Goal: Task Accomplishment & Management: Manage account settings

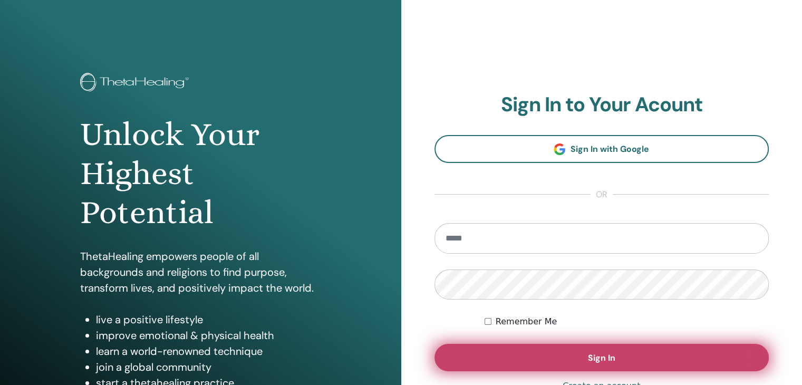
type input "**********"
click at [607, 361] on span "Sign In" at bounding box center [601, 357] width 27 height 11
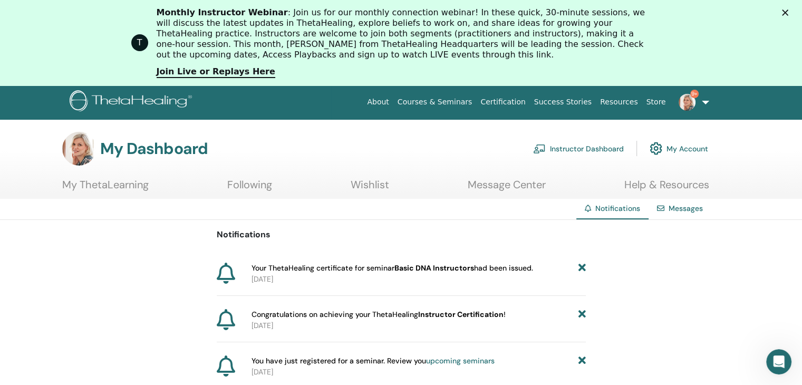
click at [245, 182] on link "Following" at bounding box center [249, 188] width 45 height 21
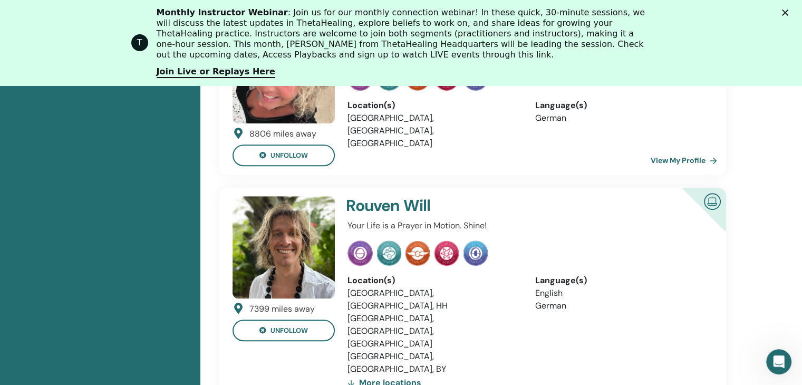
scroll to position [713, 0]
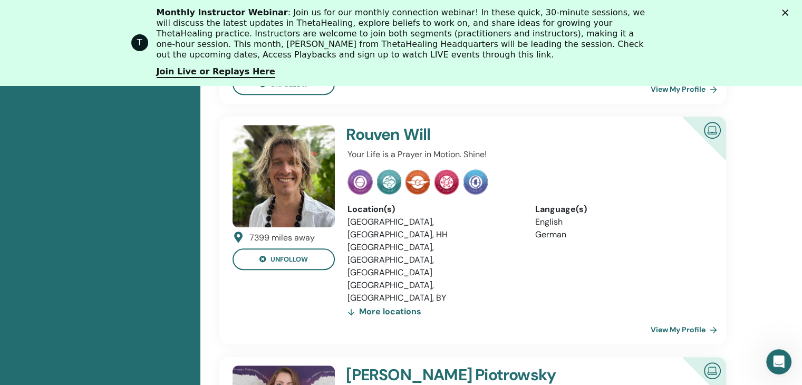
click at [685, 319] on link "View My Profile" at bounding box center [685, 329] width 71 height 21
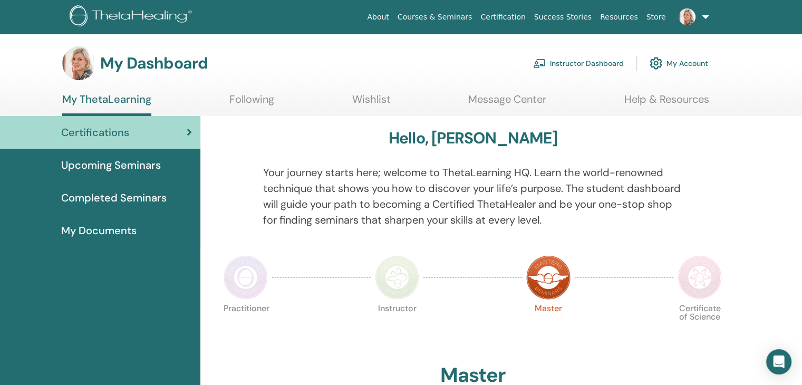
click at [593, 65] on link "Instructor Dashboard" at bounding box center [578, 63] width 91 height 23
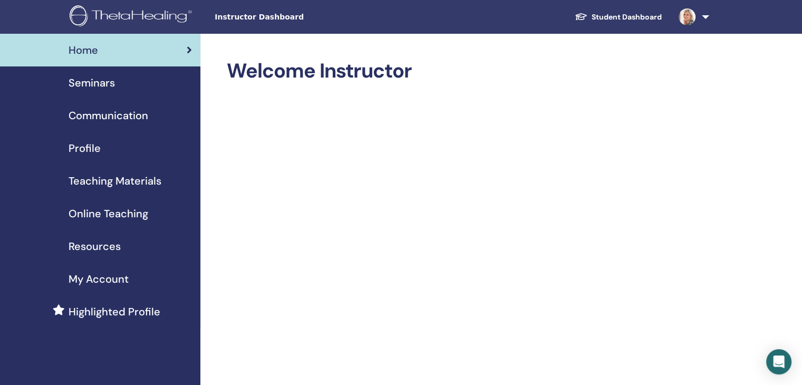
click at [105, 276] on span "My Account" at bounding box center [99, 279] width 60 height 16
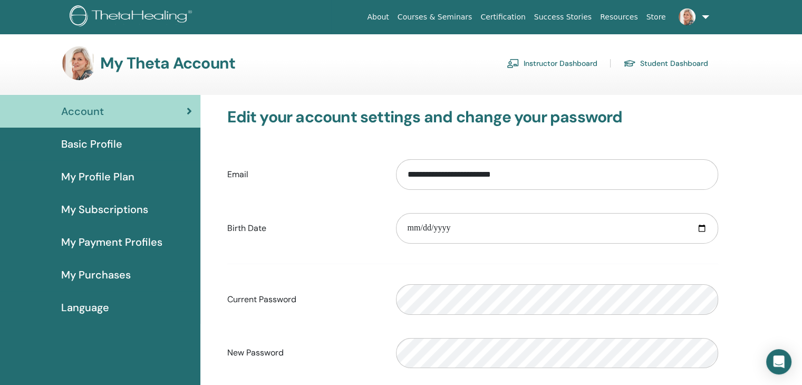
click at [554, 60] on link "Instructor Dashboard" at bounding box center [552, 63] width 91 height 17
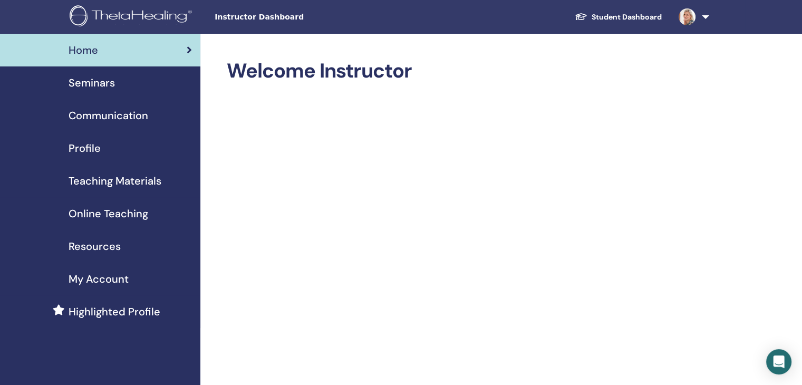
click at [89, 147] on span "Profile" at bounding box center [85, 148] width 32 height 16
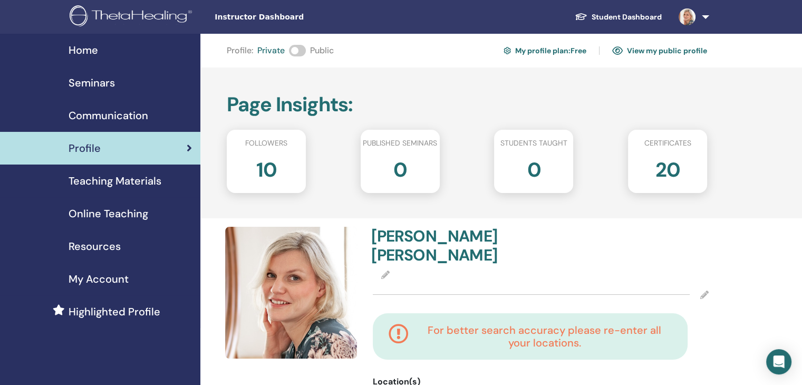
click at [296, 49] on span at bounding box center [297, 51] width 17 height 12
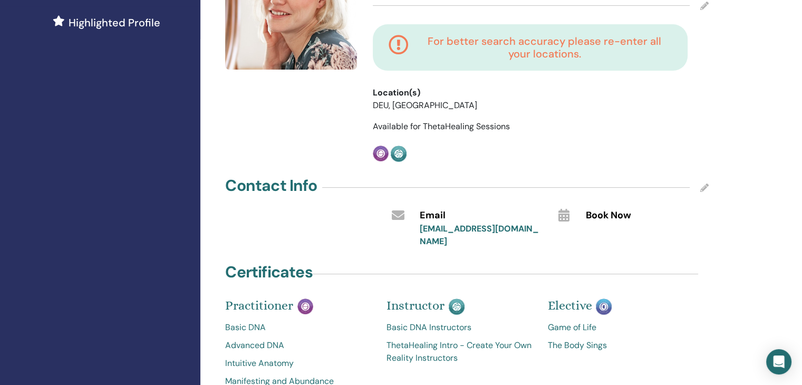
scroll to position [158, 0]
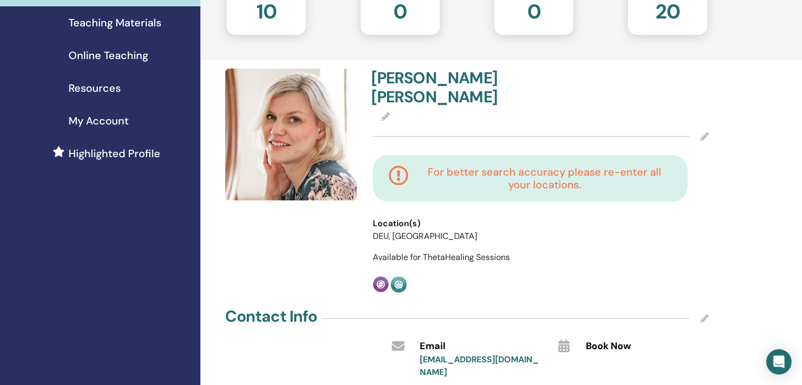
click at [325, 119] on img at bounding box center [291, 135] width 132 height 132
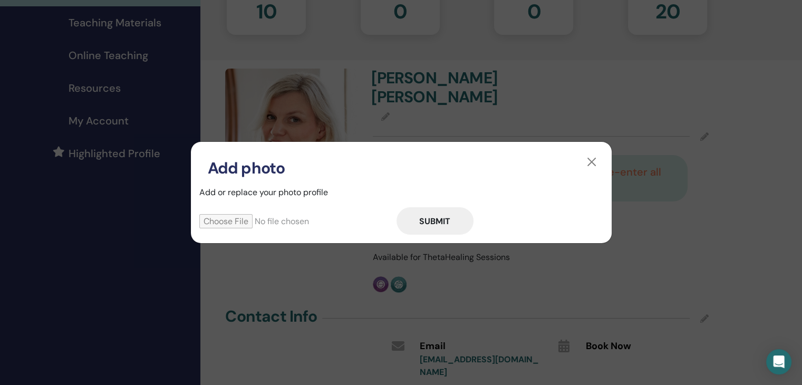
click at [255, 224] on input "file" at bounding box center [297, 221] width 197 height 14
type input "**********"
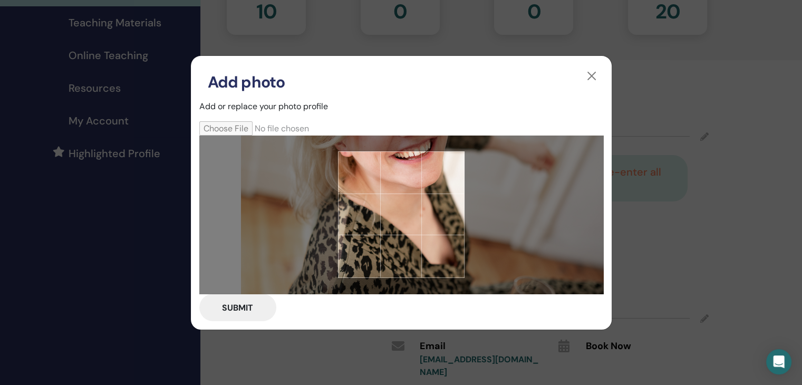
drag, startPoint x: 408, startPoint y: 245, endPoint x: 490, endPoint y: 266, distance: 84.2
click at [490, 266] on div at bounding box center [401, 214] width 404 height 158
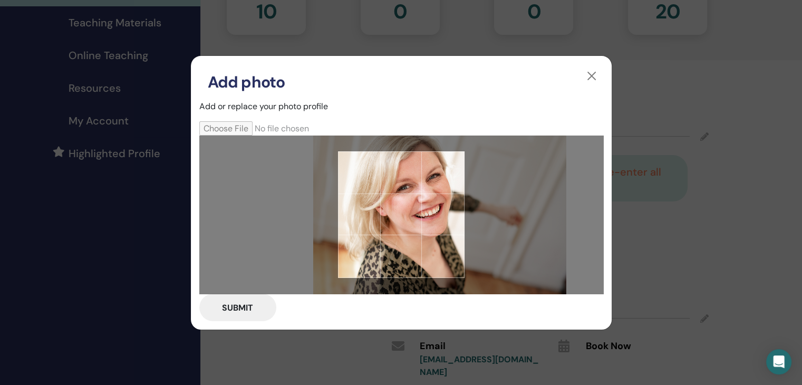
drag, startPoint x: 450, startPoint y: 241, endPoint x: 447, endPoint y: 258, distance: 17.2
click at [441, 265] on div at bounding box center [401, 214] width 127 height 127
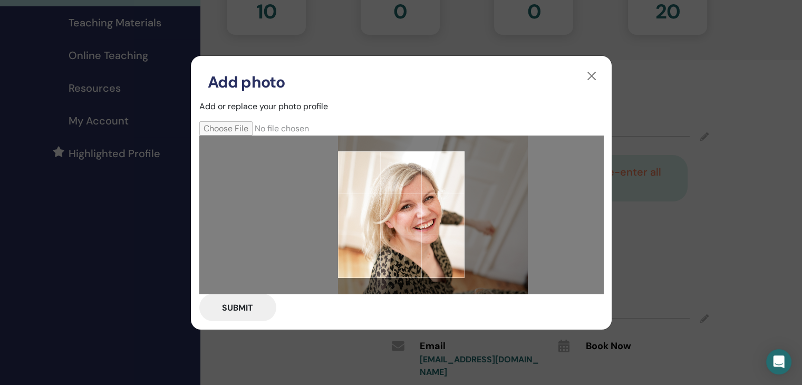
click at [448, 255] on div at bounding box center [401, 214] width 127 height 127
click at [590, 74] on button "button" at bounding box center [591, 75] width 17 height 17
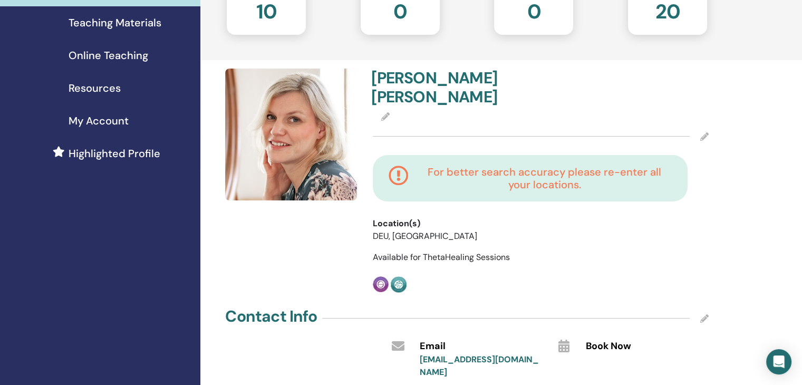
click at [380, 111] on div at bounding box center [541, 117] width 336 height 13
click at [384, 112] on icon at bounding box center [385, 116] width 8 height 8
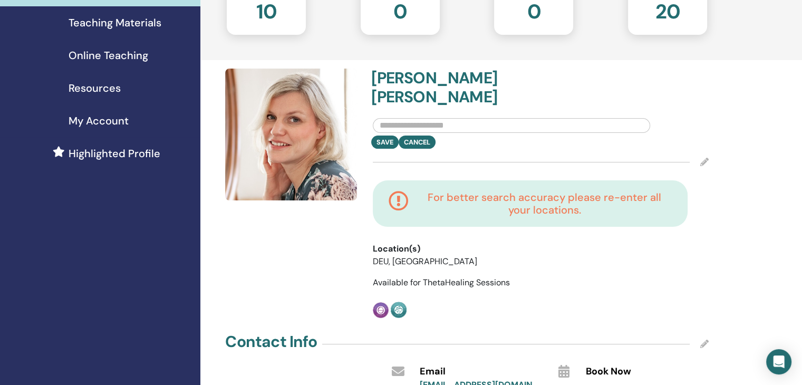
click at [292, 123] on img at bounding box center [291, 135] width 132 height 132
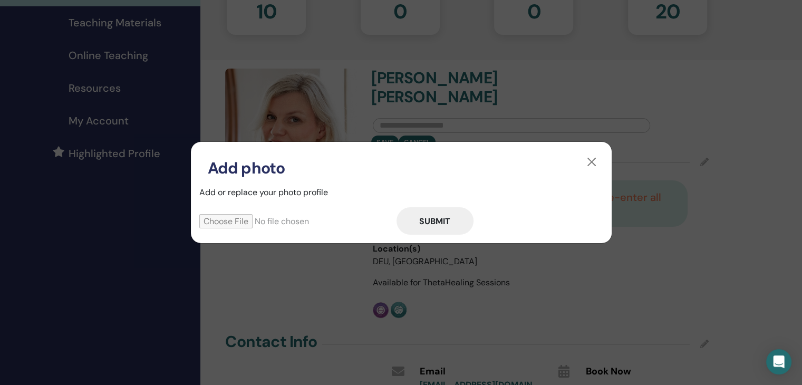
click at [252, 227] on input "file" at bounding box center [297, 221] width 197 height 14
type input "**********"
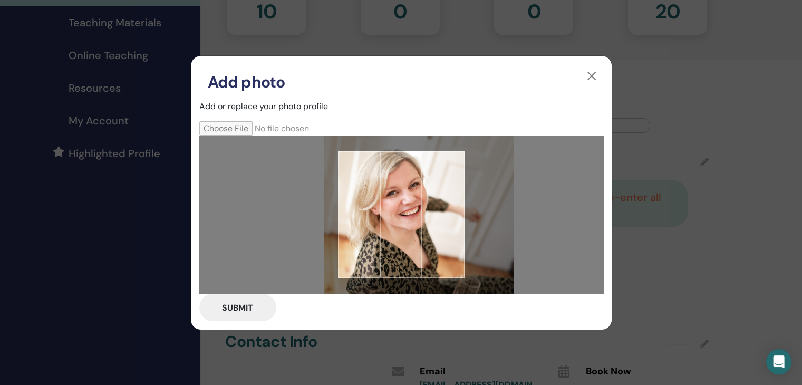
drag, startPoint x: 393, startPoint y: 215, endPoint x: 419, endPoint y: 237, distance: 33.7
click at [419, 237] on div at bounding box center [401, 214] width 127 height 127
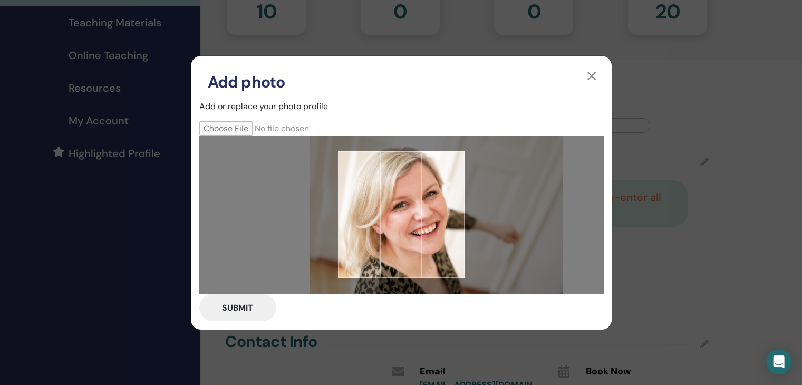
drag, startPoint x: 418, startPoint y: 228, endPoint x: 436, endPoint y: 249, distance: 27.7
click at [436, 253] on div at bounding box center [401, 214] width 127 height 127
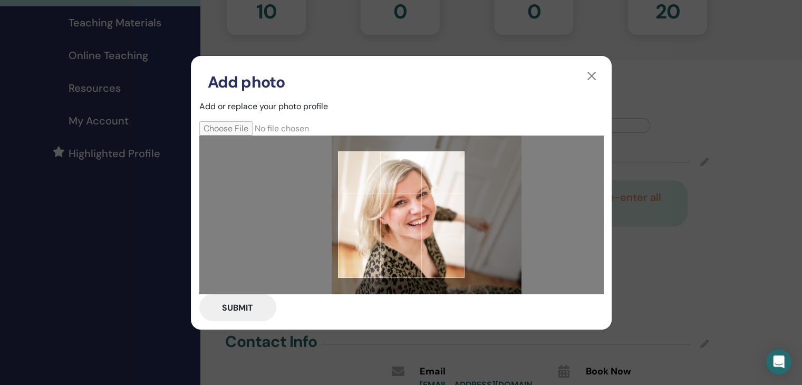
drag, startPoint x: 431, startPoint y: 238, endPoint x: 426, endPoint y: 227, distance: 12.7
click at [426, 227] on div at bounding box center [401, 214] width 127 height 127
click at [426, 226] on div at bounding box center [401, 214] width 127 height 127
click at [229, 306] on button "Submit" at bounding box center [237, 307] width 77 height 27
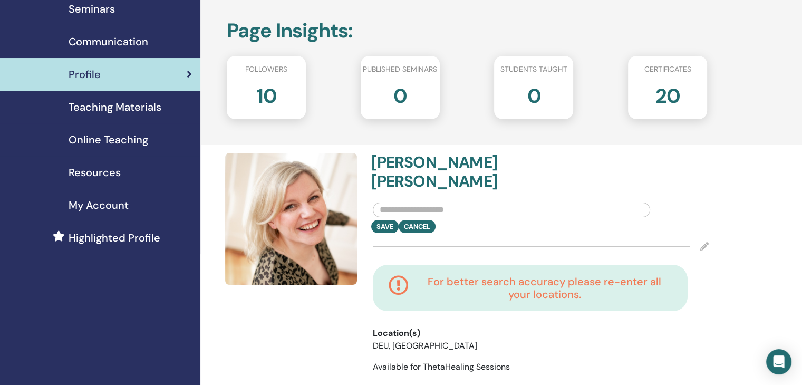
scroll to position [0, 0]
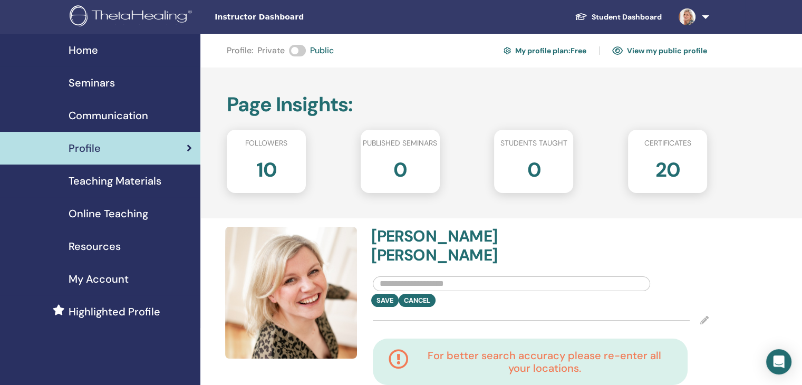
click at [274, 166] on h2 "10" at bounding box center [266, 168] width 21 height 30
click at [160, 180] on span "Teaching Materials" at bounding box center [115, 181] width 93 height 16
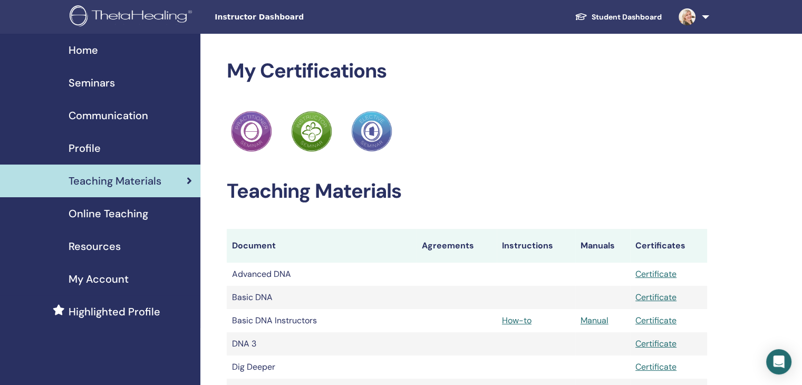
click at [151, 216] on div "Online Teaching" at bounding box center [99, 214] width 183 height 16
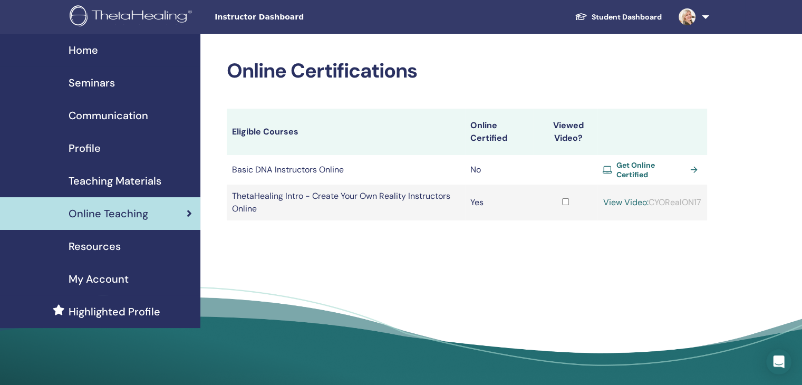
click at [687, 167] on link "Get Online Certified" at bounding box center [651, 169] width 99 height 19
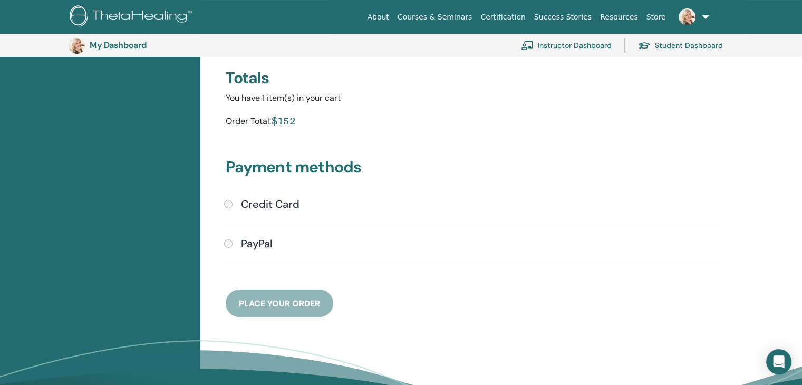
scroll to position [234, 0]
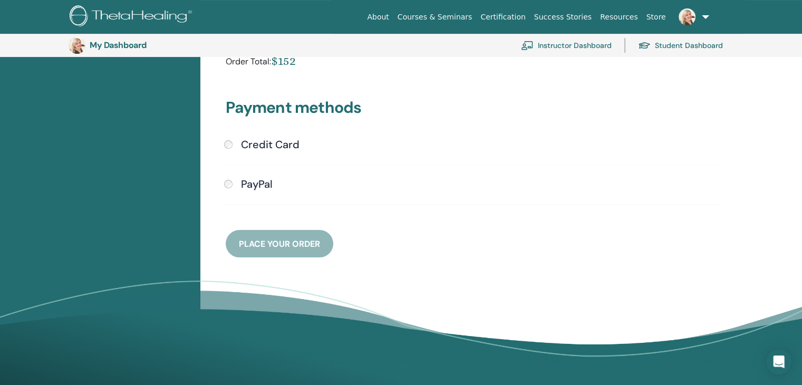
click at [250, 183] on h4 "PayPal" at bounding box center [257, 184] width 32 height 13
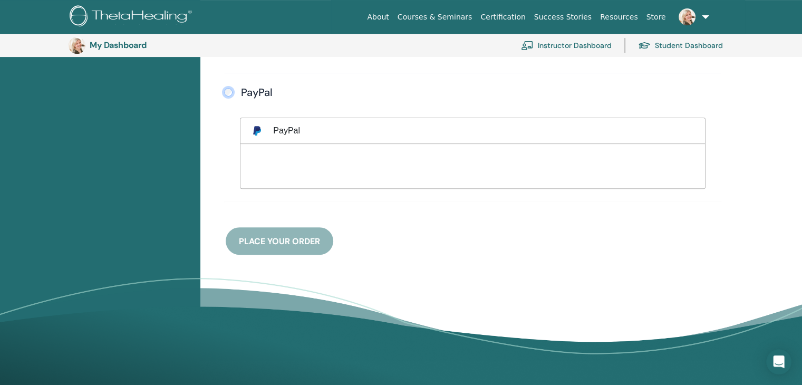
scroll to position [339, 0]
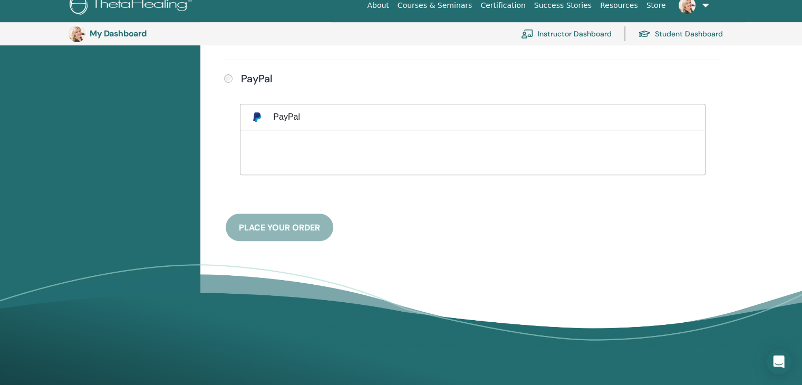
click at [279, 225] on div "Payment methods Credit Card Submit PayPal" at bounding box center [472, 104] width 507 height 274
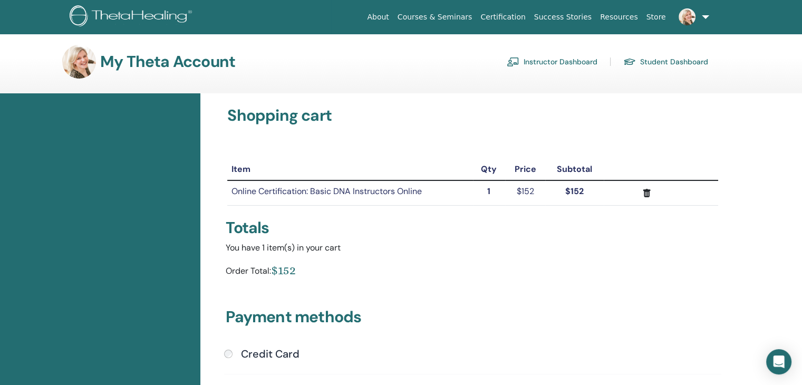
scroll to position [0, 0]
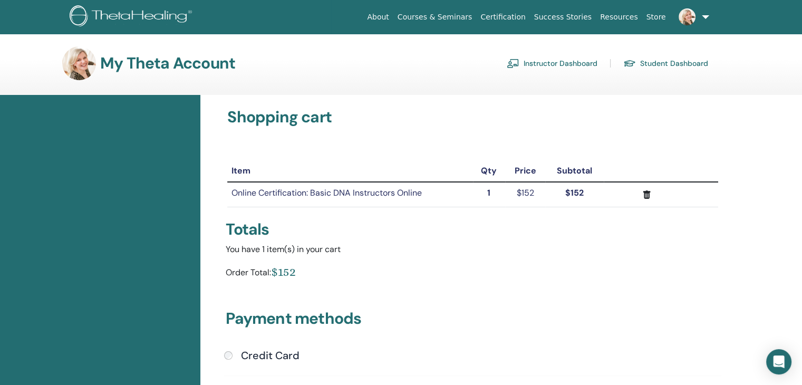
click at [556, 62] on link "Instructor Dashboard" at bounding box center [552, 63] width 91 height 17
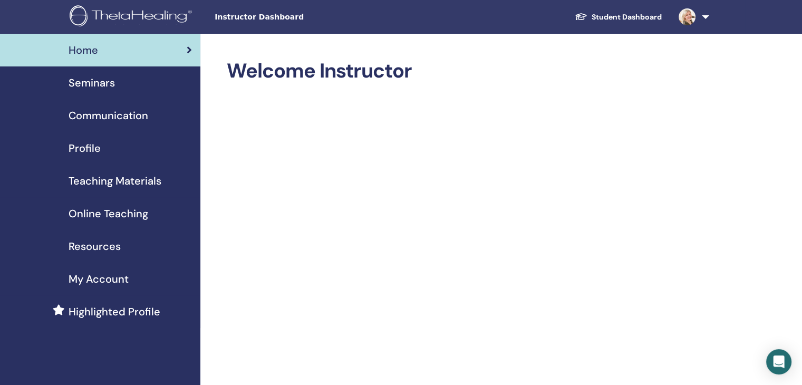
click at [123, 114] on span "Communication" at bounding box center [109, 116] width 80 height 16
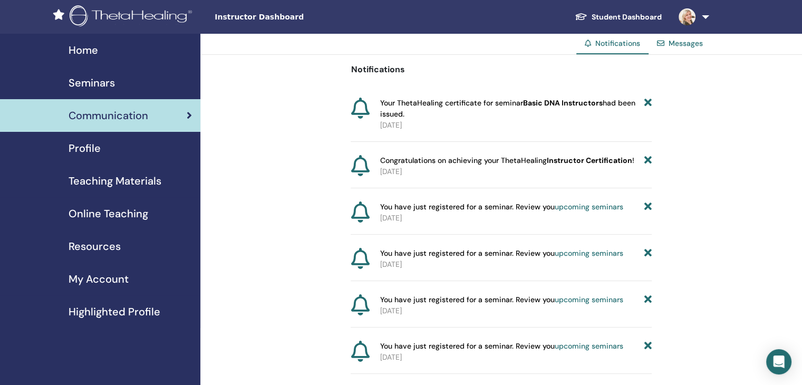
click at [694, 44] on link "Messages" at bounding box center [685, 42] width 34 height 9
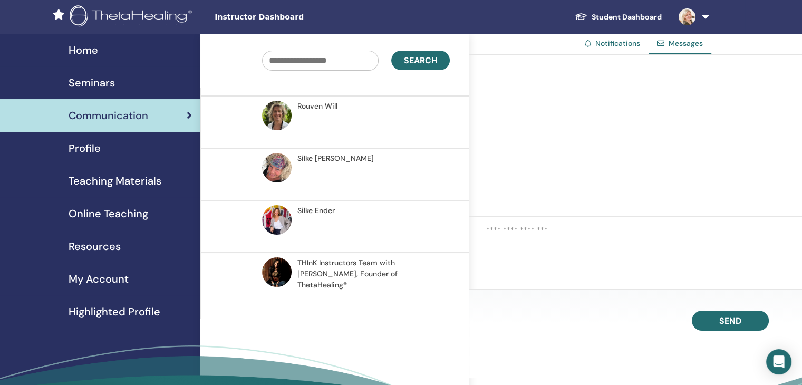
scroll to position [300, 0]
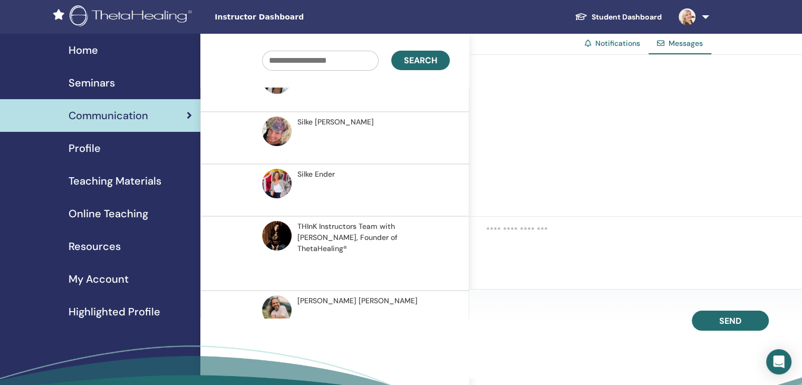
click at [99, 89] on span "Seminars" at bounding box center [92, 83] width 46 height 16
